Goal: Task Accomplishment & Management: Manage account settings

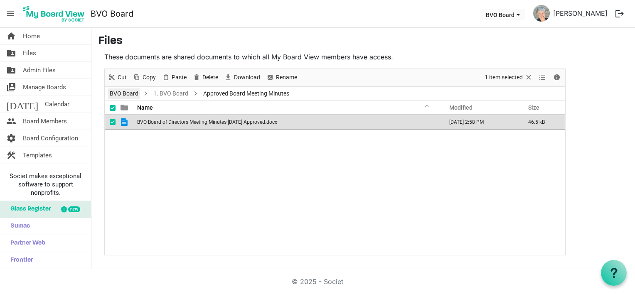
click at [132, 94] on link "BVO Board" at bounding box center [124, 94] width 32 height 10
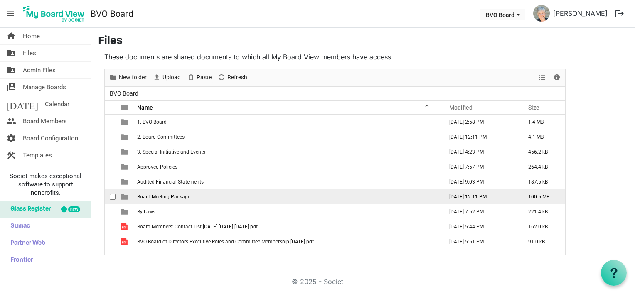
click at [151, 198] on span "Board Meeting Package" at bounding box center [163, 197] width 53 height 6
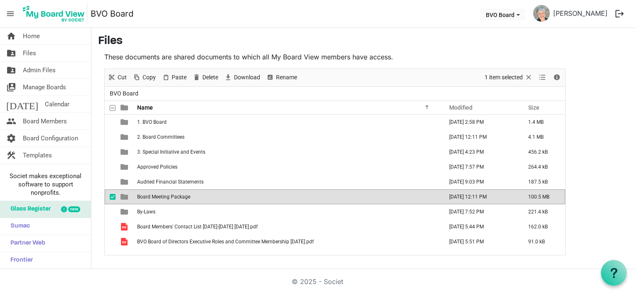
click at [151, 198] on span "Board Meeting Package" at bounding box center [163, 197] width 53 height 6
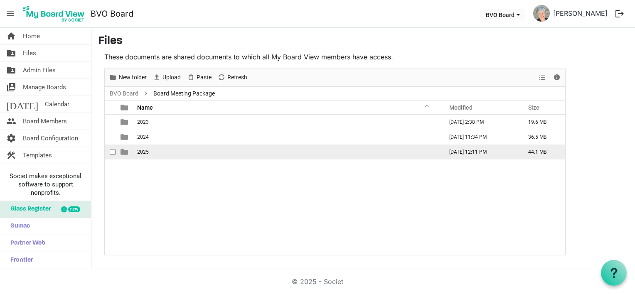
click at [148, 153] on span "2025" at bounding box center [143, 152] width 12 height 6
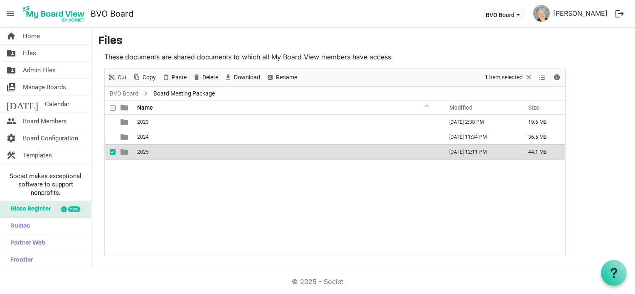
click at [148, 153] on span "2025" at bounding box center [143, 152] width 12 height 6
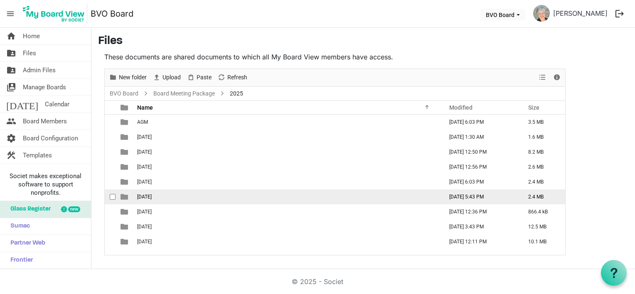
click at [152, 196] on span "[DATE]" at bounding box center [144, 197] width 15 height 6
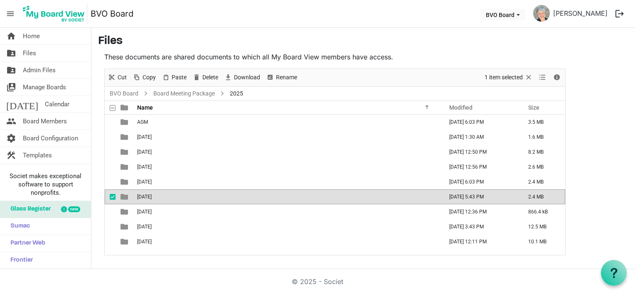
click at [152, 196] on span "[DATE]" at bounding box center [144, 197] width 15 height 6
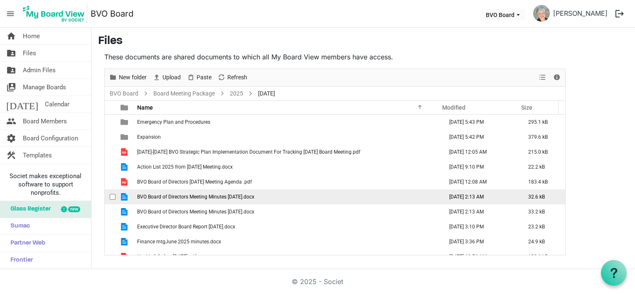
click at [255, 195] on span "BVO Board of Directors Meeting Minutes [DATE].docx" at bounding box center [195, 197] width 117 height 6
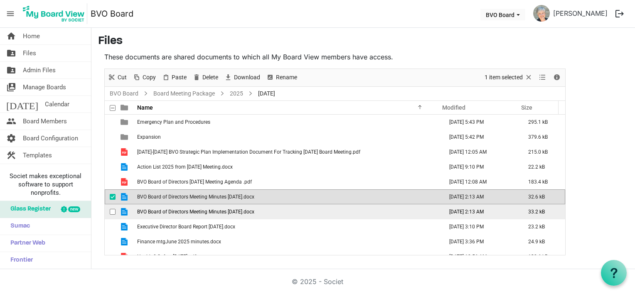
click at [254, 211] on span "BVO Board of Directors Meeting Minutes [DATE].docx" at bounding box center [195, 212] width 117 height 6
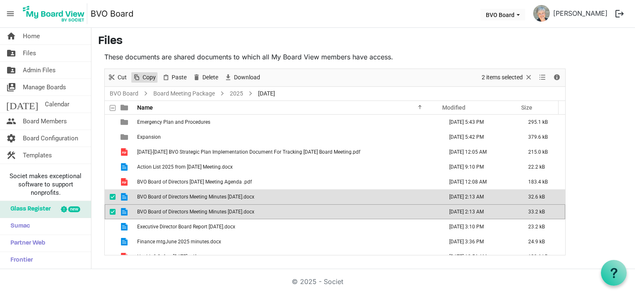
click at [148, 75] on span "Copy" at bounding box center [149, 77] width 15 height 10
click at [126, 93] on link "BVO Board" at bounding box center [124, 94] width 32 height 10
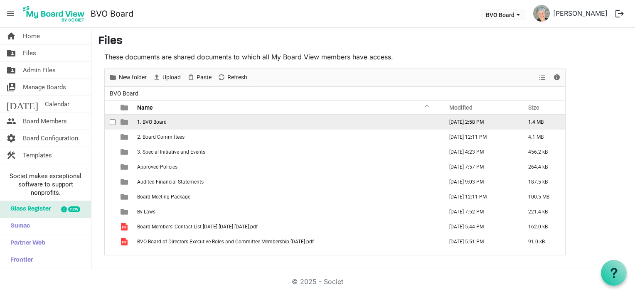
click at [156, 121] on span "1. BVO Board" at bounding box center [152, 122] width 30 height 6
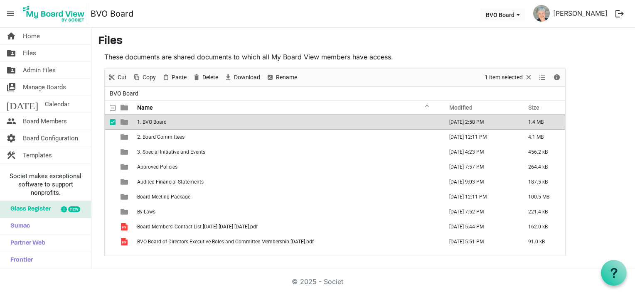
click at [156, 121] on span "1. BVO Board" at bounding box center [152, 122] width 30 height 6
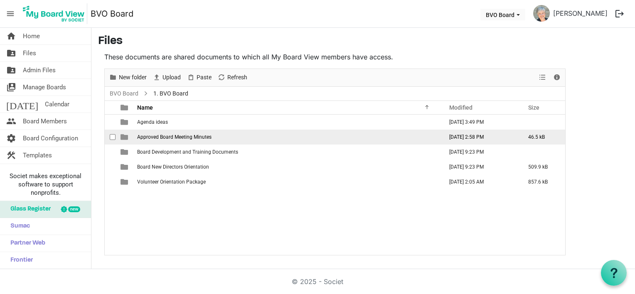
click at [155, 135] on span "Approved Board Meeting Minutes" at bounding box center [174, 137] width 74 height 6
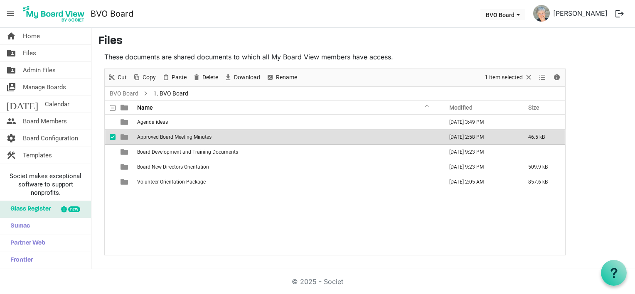
click at [155, 135] on span "Approved Board Meeting Minutes" at bounding box center [174, 137] width 74 height 6
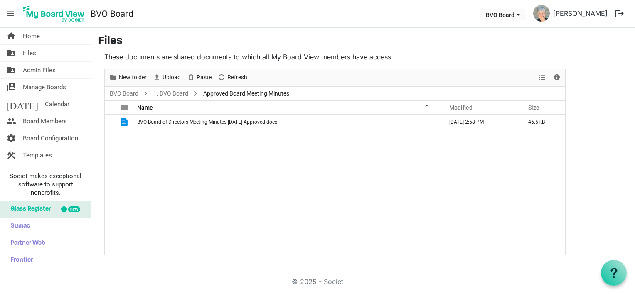
click at [155, 135] on div "BVO Board of Directors Meeting Minutes [DATE] Approved.docx [DATE] 2:58 PM 46.5…" at bounding box center [335, 185] width 461 height 141
click at [198, 78] on span "Paste" at bounding box center [204, 77] width 17 height 10
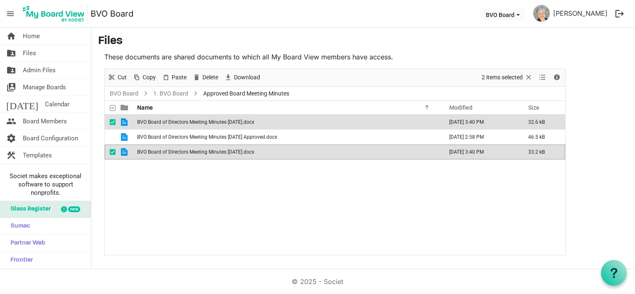
click at [221, 120] on span "BVO Board of Directors Meeting Minutes [DATE].docx" at bounding box center [195, 122] width 117 height 6
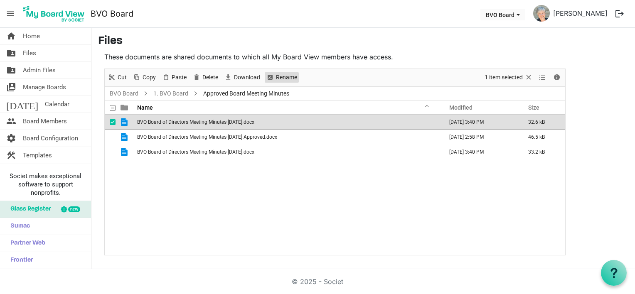
click at [281, 75] on span "Rename" at bounding box center [286, 77] width 23 height 10
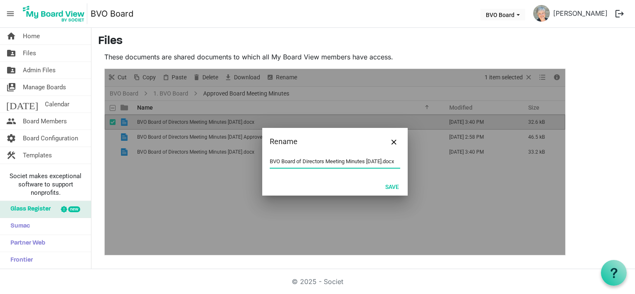
scroll to position [0, 18]
click at [388, 159] on input "BVO Board of Directors Meeting Minutes [DATE].docx" at bounding box center [335, 162] width 131 height 12
click at [396, 188] on button "Save" at bounding box center [392, 187] width 25 height 12
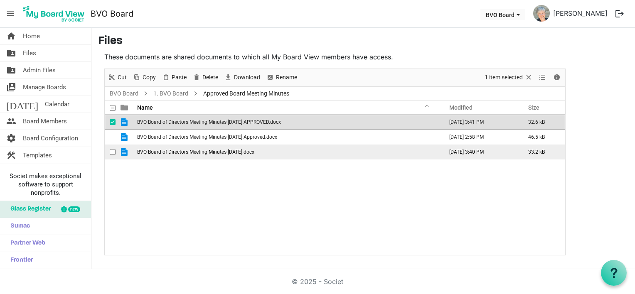
click at [243, 150] on span "BVO Board of Directors Meeting Minutes [DATE].docx" at bounding box center [195, 152] width 117 height 6
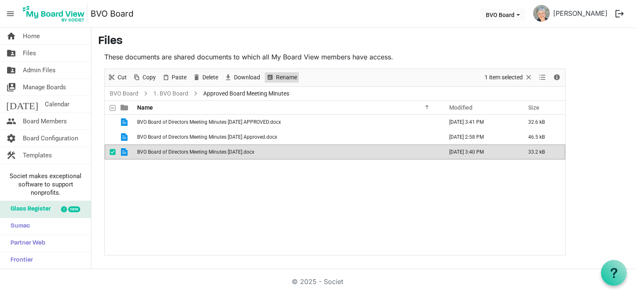
click at [288, 74] on span "Rename" at bounding box center [286, 77] width 23 height 10
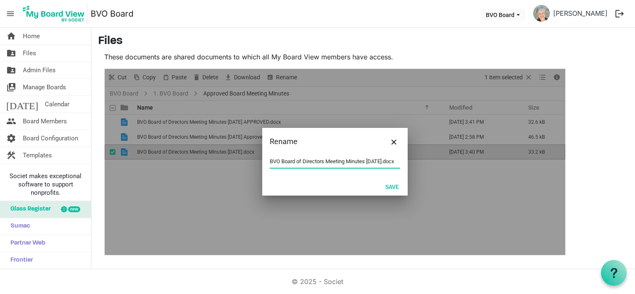
click at [388, 161] on input "BVO Board of Directors Meeting Minutes [DATE].docx" at bounding box center [335, 162] width 131 height 12
click at [392, 185] on button "Save" at bounding box center [392, 187] width 25 height 12
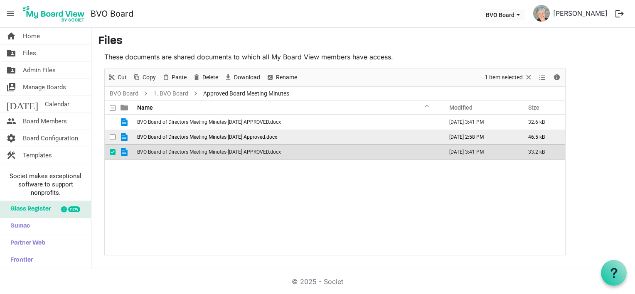
click at [266, 134] on span "BVO Board of Directors Meeting Minutes [DATE] Approved.docx" at bounding box center [207, 137] width 140 height 6
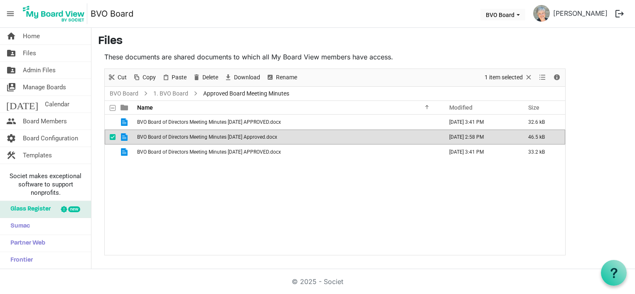
click at [290, 72] on div "Rename" at bounding box center [281, 77] width 37 height 17
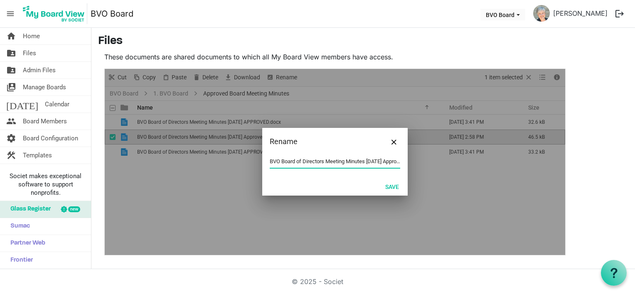
scroll to position [0, 41]
click at [386, 161] on input "BVO Board of Directors Meeting Minutes [DATE] Approved.docx" at bounding box center [335, 162] width 131 height 12
type input "BVO Board of Directors Meeting Minutes [DATE] APPROVED.docx"
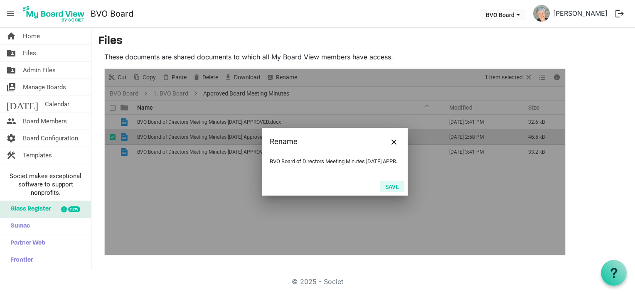
click at [390, 188] on button "Save" at bounding box center [392, 187] width 25 height 12
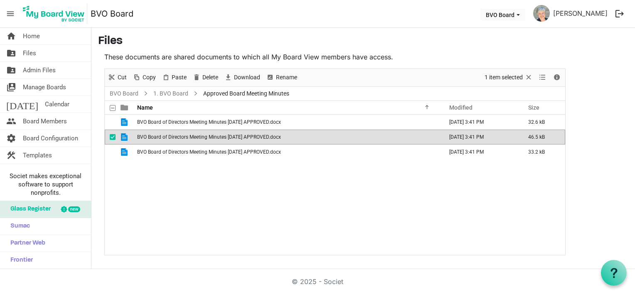
click at [201, 191] on div "BVO Board of Directors Meeting Minutes [DATE] APPROVED.docx [DATE] 3:41 PM 32.6…" at bounding box center [335, 185] width 461 height 141
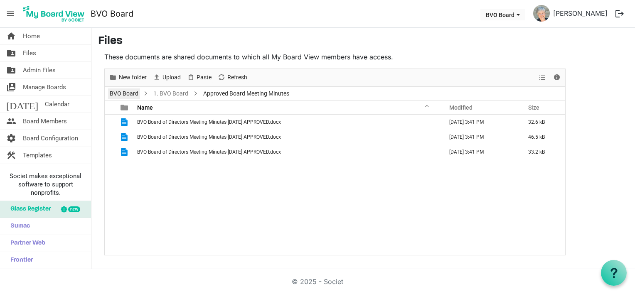
click at [126, 92] on link "BVO Board" at bounding box center [124, 94] width 32 height 10
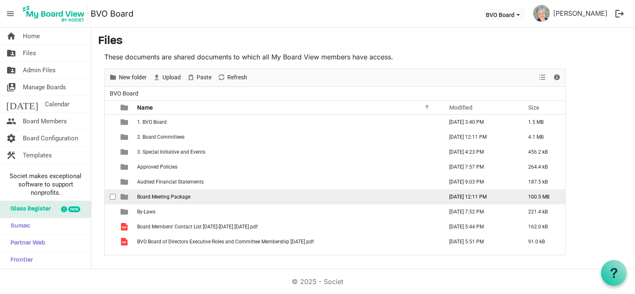
click at [165, 198] on span "Board Meeting Package" at bounding box center [163, 197] width 53 height 6
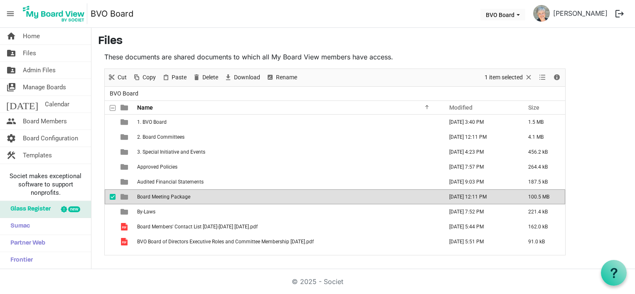
click at [165, 198] on span "Board Meeting Package" at bounding box center [163, 197] width 53 height 6
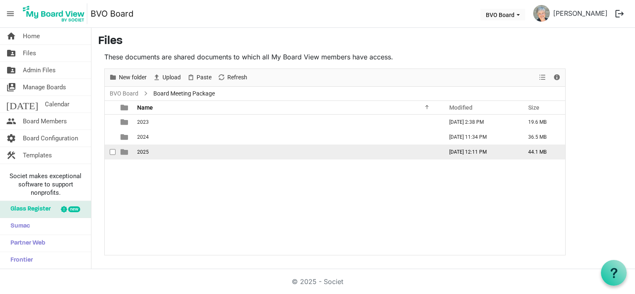
click at [155, 151] on td "2025" at bounding box center [288, 152] width 306 height 15
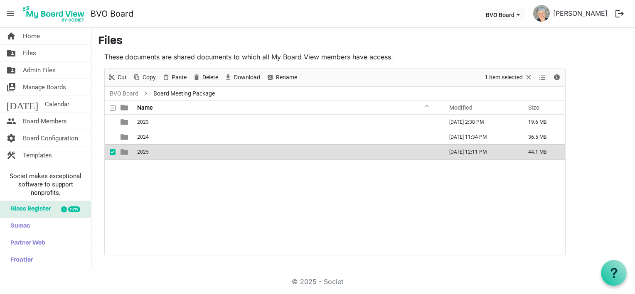
click at [155, 151] on td "2025" at bounding box center [288, 152] width 306 height 15
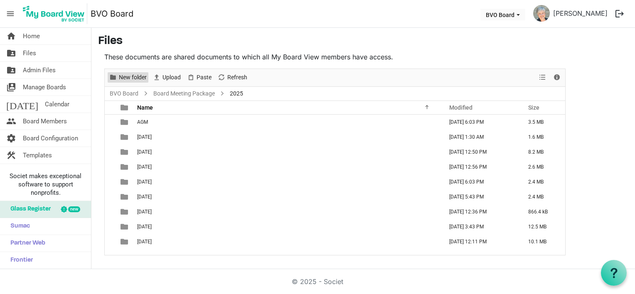
click at [136, 79] on span "New folder" at bounding box center [133, 77] width 30 height 10
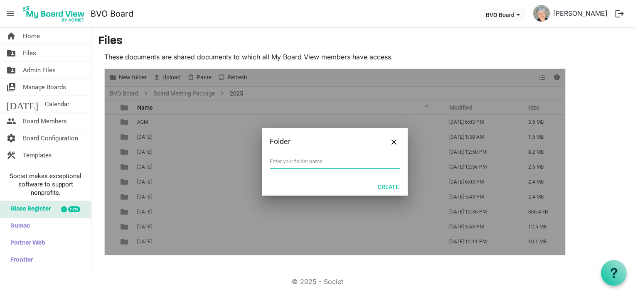
click at [278, 163] on input "text" at bounding box center [335, 162] width 131 height 12
type input "[DATE]"
click at [390, 189] on button "Create" at bounding box center [389, 187] width 32 height 12
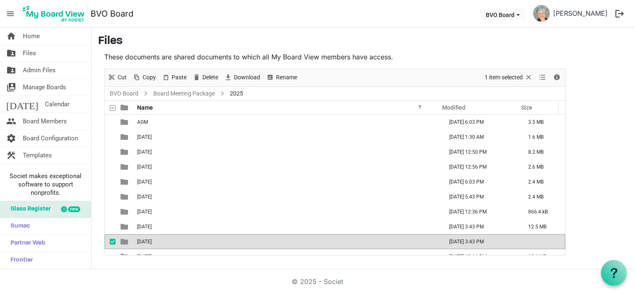
click at [152, 242] on span "[DATE]" at bounding box center [144, 242] width 15 height 6
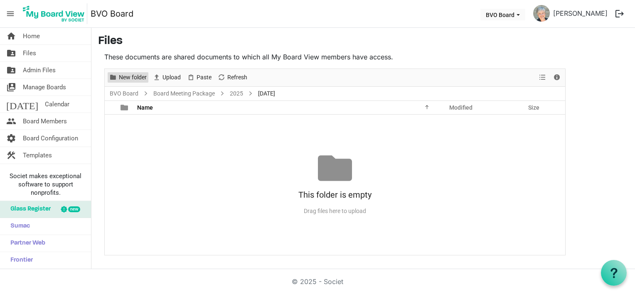
click at [128, 79] on span "New folder" at bounding box center [133, 77] width 30 height 10
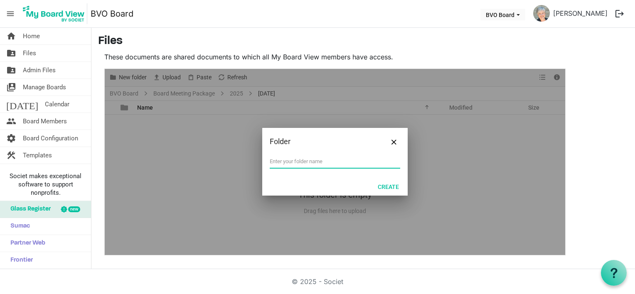
click at [272, 161] on input "text" at bounding box center [335, 162] width 131 height 12
type input "Consent Agenda"
click at [393, 188] on button "Create" at bounding box center [389, 187] width 32 height 12
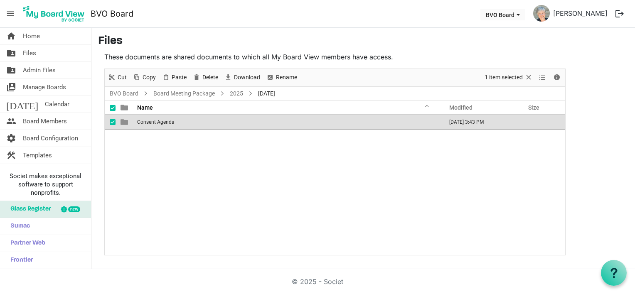
click at [167, 180] on div "Consent Agenda [DATE] 3:43 PM" at bounding box center [335, 185] width 461 height 141
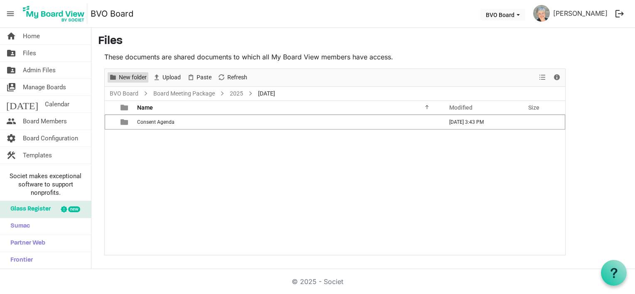
click at [121, 75] on span "New folder" at bounding box center [133, 77] width 30 height 10
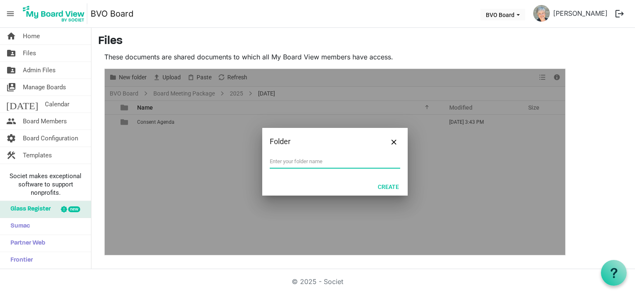
click at [333, 161] on input "text" at bounding box center [335, 162] width 131 height 12
type input "Correspondence"
click at [384, 186] on button "Create" at bounding box center [389, 187] width 32 height 12
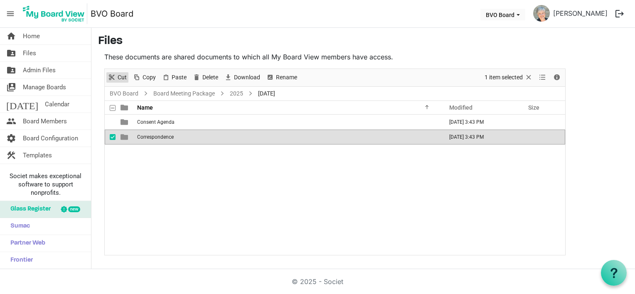
click at [121, 78] on span "Cut" at bounding box center [122, 77] width 11 height 10
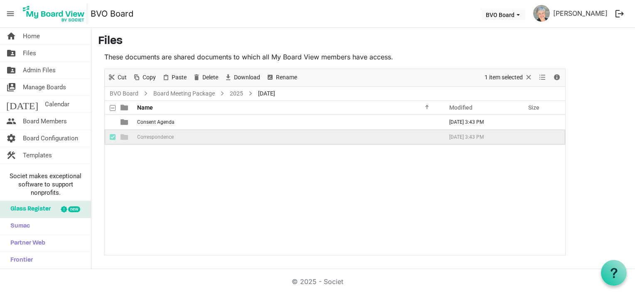
click at [268, 185] on div "Consent Agenda [DATE] 3:43 PM Correspondence [DATE] 3:43 PM" at bounding box center [335, 185] width 461 height 141
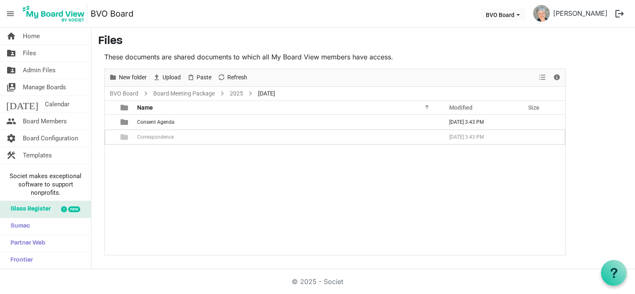
click at [182, 182] on div "Consent Agenda [DATE] 3:43 PM Correspondence [DATE] 3:43 PM" at bounding box center [335, 185] width 461 height 141
click at [130, 77] on span "New folder" at bounding box center [133, 77] width 30 height 10
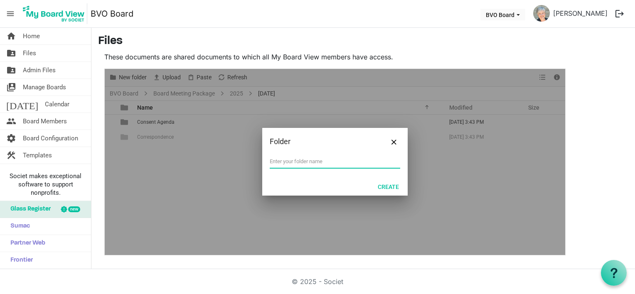
click at [323, 160] on input "text" at bounding box center [335, 162] width 131 height 12
type input "Policies and Procedures for Approval"
click at [388, 187] on button "Create" at bounding box center [389, 187] width 32 height 12
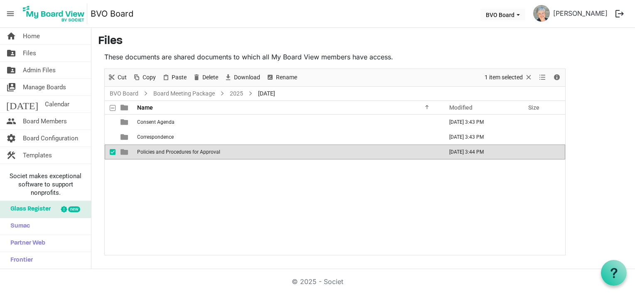
click at [154, 193] on div "Consent Agenda [DATE] 3:43 PM Correspondence [DATE] 3:43 PM Policies and Proced…" at bounding box center [335, 185] width 461 height 141
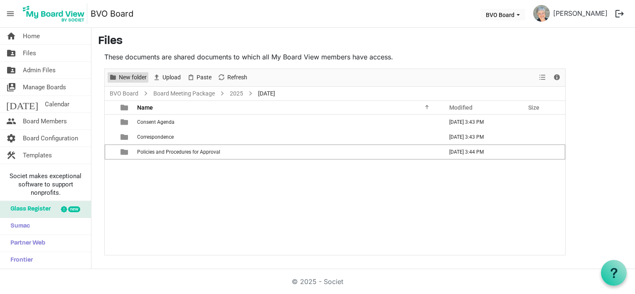
click at [119, 77] on span "New folder" at bounding box center [133, 77] width 30 height 10
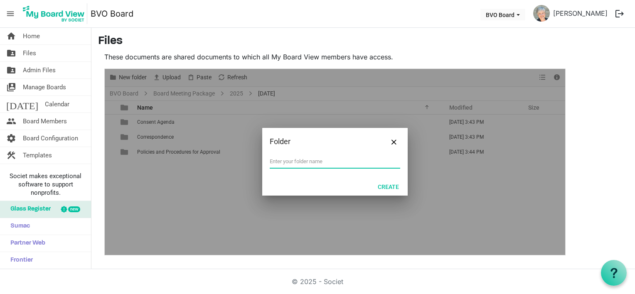
click at [319, 163] on input "text" at bounding box center [335, 162] width 131 height 12
type input "Business Items"
click at [386, 187] on button "Create" at bounding box center [389, 187] width 32 height 12
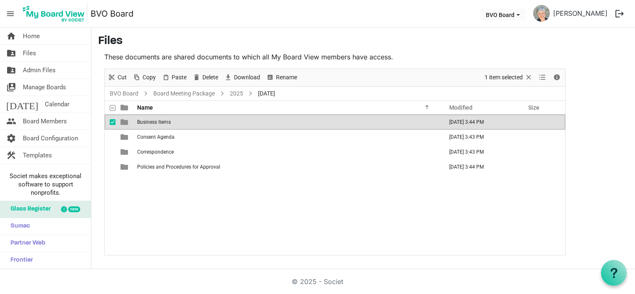
click at [214, 231] on div "Business Items [DATE] 3:44 PM Consent Agenda [DATE] 3:43 PM Correspondence [DAT…" at bounding box center [335, 185] width 461 height 141
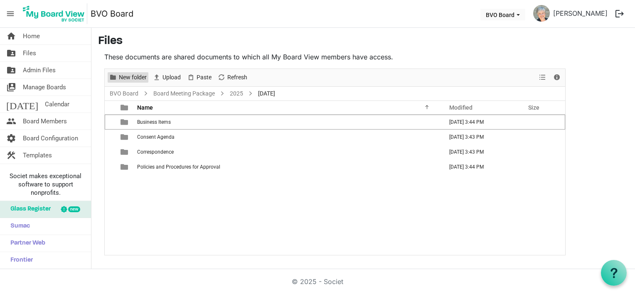
click at [121, 76] on span "New folder" at bounding box center [133, 77] width 30 height 10
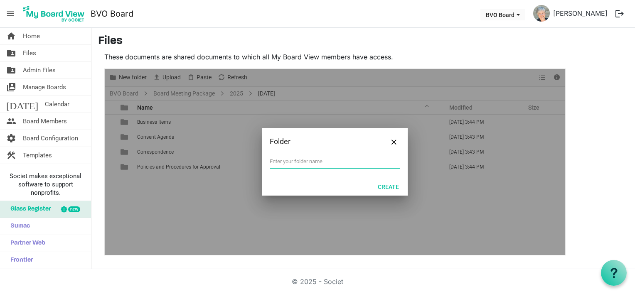
click at [303, 158] on input "text" at bounding box center [335, 162] width 131 height 12
click at [286, 159] on input "text" at bounding box center [335, 162] width 131 height 12
type input "Reports"
click at [386, 188] on button "Create" at bounding box center [389, 187] width 32 height 12
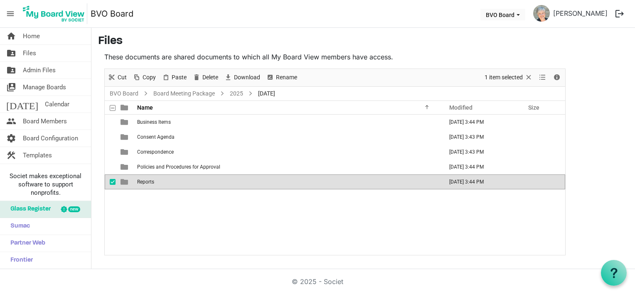
click at [147, 205] on div "Business Items [DATE] 3:44 PM Consent Agenda [DATE] 3:43 PM Correspondence [DAT…" at bounding box center [335, 185] width 461 height 141
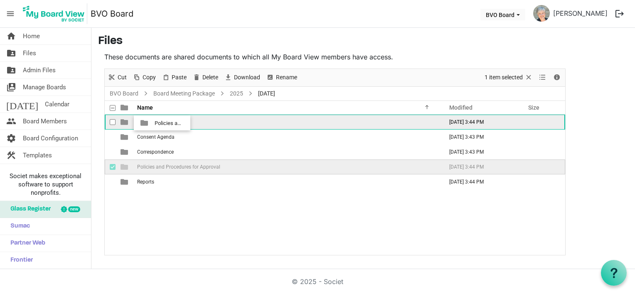
drag, startPoint x: 151, startPoint y: 168, endPoint x: 152, endPoint y: 123, distance: 44.9
click at [152, 123] on tbody "Business Items [DATE] 3:44 PM Consent Agenda [DATE] 3:43 PM Correspondence [DAT…" at bounding box center [335, 152] width 461 height 75
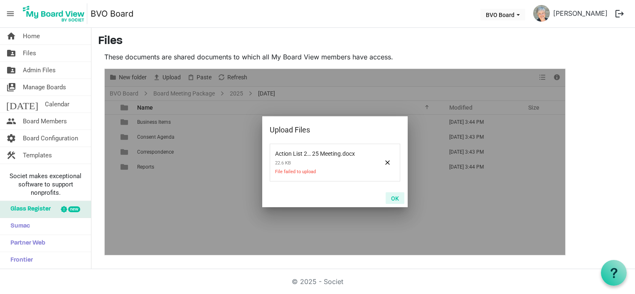
click at [397, 198] on button "OK" at bounding box center [395, 199] width 19 height 12
click at [395, 200] on button "OK" at bounding box center [395, 199] width 19 height 12
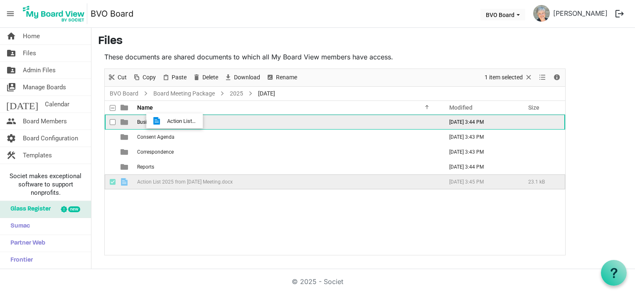
drag, startPoint x: 168, startPoint y: 181, endPoint x: 165, endPoint y: 121, distance: 60.4
click at [165, 121] on tbody "Business Items [DATE] 3:44 PM Consent Agenda [DATE] 3:43 PM Correspondence [DAT…" at bounding box center [335, 152] width 461 height 75
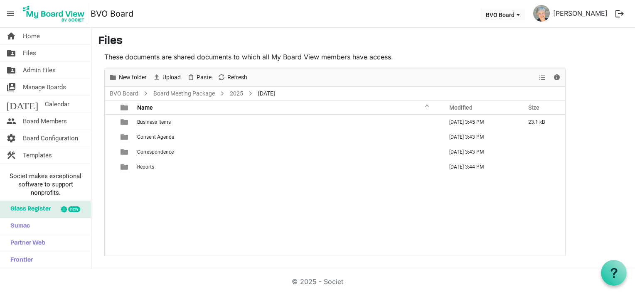
click at [169, 206] on div "Business Items [DATE] 3:45 PM 23.1 kB Consent Agenda [DATE] 3:43 PM Corresponde…" at bounding box center [335, 185] width 461 height 141
click at [124, 92] on link "BVO Board" at bounding box center [124, 94] width 32 height 10
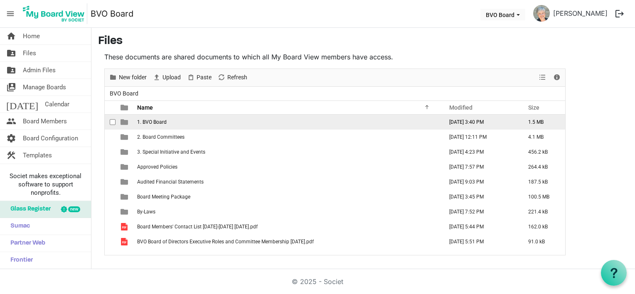
click at [146, 121] on span "1. BVO Board" at bounding box center [152, 122] width 30 height 6
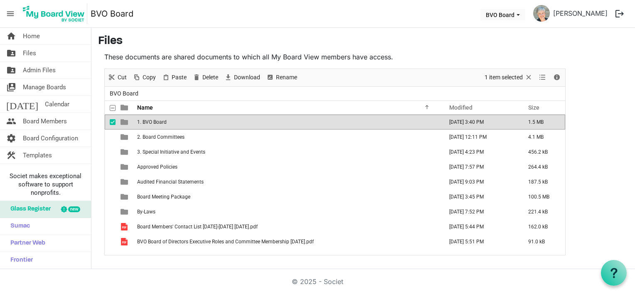
click at [148, 120] on span "1. BVO Board" at bounding box center [152, 122] width 30 height 6
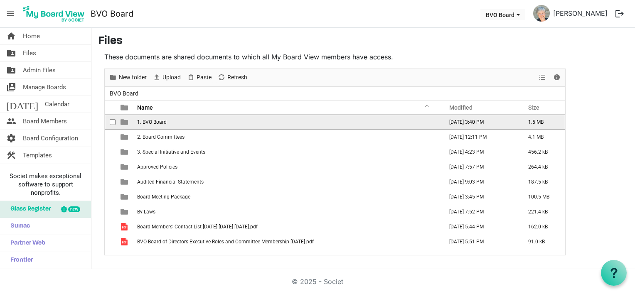
click at [148, 120] on span "1. BVO Board" at bounding box center [152, 122] width 30 height 6
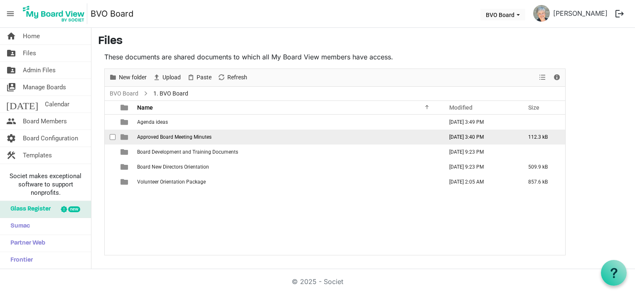
click at [172, 137] on span "Approved Board Meeting Minutes" at bounding box center [174, 137] width 74 height 6
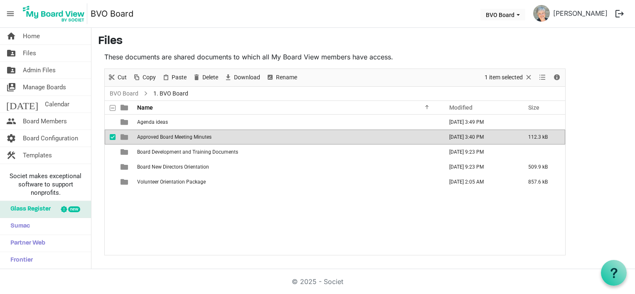
click at [172, 137] on span "Approved Board Meeting Minutes" at bounding box center [174, 137] width 74 height 6
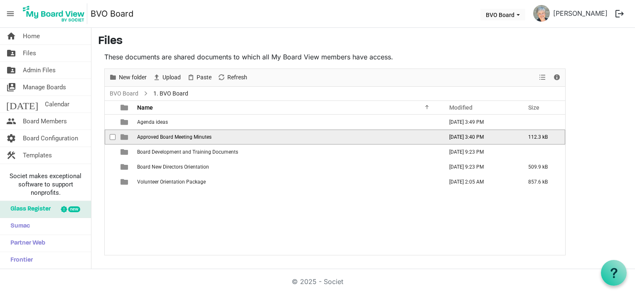
click at [172, 137] on span "Approved Board Meeting Minutes" at bounding box center [174, 137] width 74 height 6
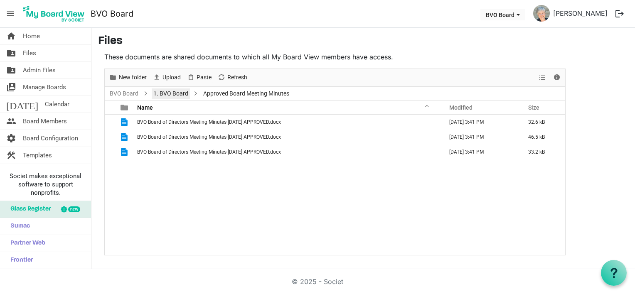
click at [166, 93] on link "1. BVO Board" at bounding box center [171, 94] width 38 height 10
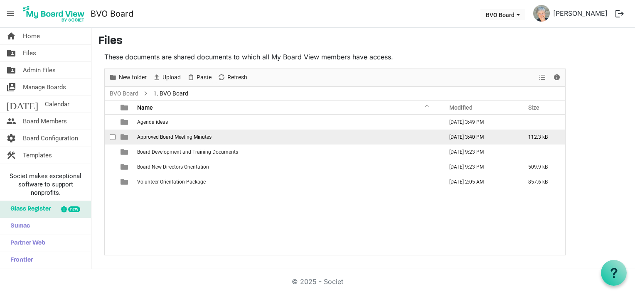
click at [190, 135] on span "Approved Board Meeting Minutes" at bounding box center [174, 137] width 74 height 6
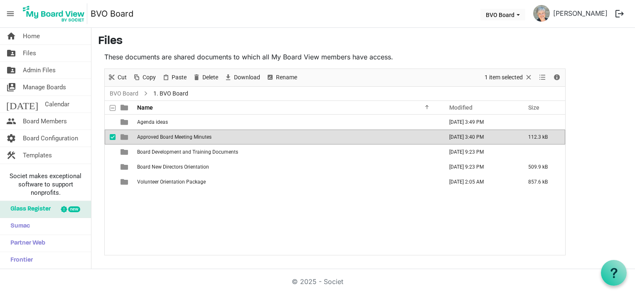
click at [178, 136] on span "Approved Board Meeting Minutes" at bounding box center [174, 137] width 74 height 6
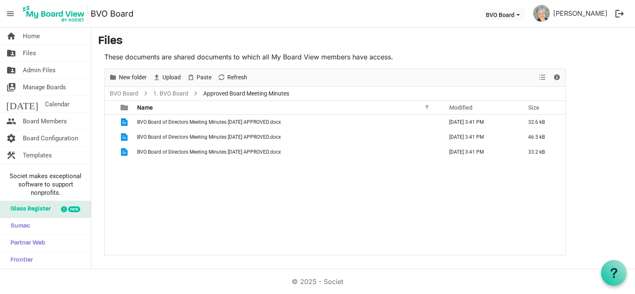
click at [195, 219] on div "BVO Board of Directors Meeting Minutes [DATE] APPROVED.docx [DATE] 3:41 PM 32.6…" at bounding box center [335, 185] width 461 height 141
